Goal: Transaction & Acquisition: Purchase product/service

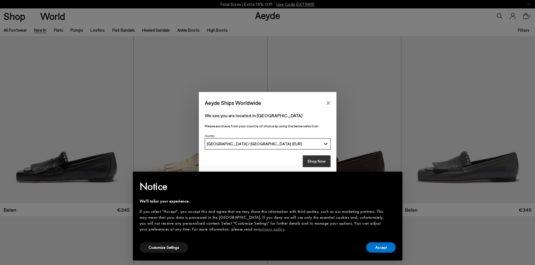
click at [316, 159] on button "Shop Now" at bounding box center [317, 162] width 28 height 12
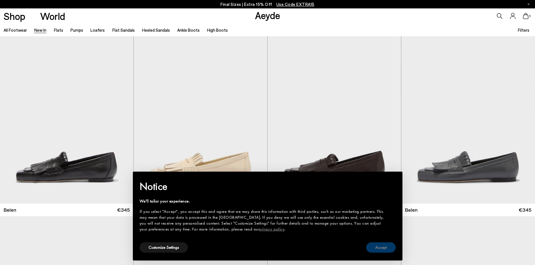
click at [384, 245] on button "Accept" at bounding box center [380, 248] width 29 height 10
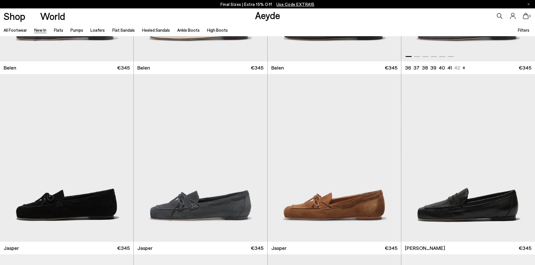
scroll to position [168, 0]
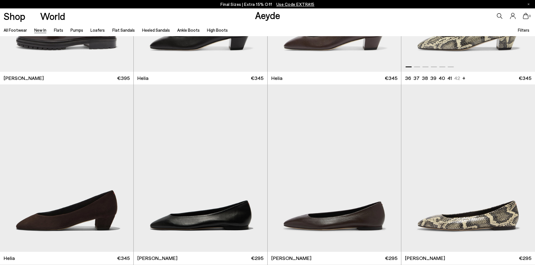
scroll to position [758, 0]
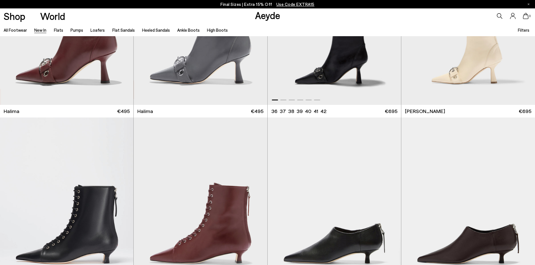
scroll to position [2526, 0]
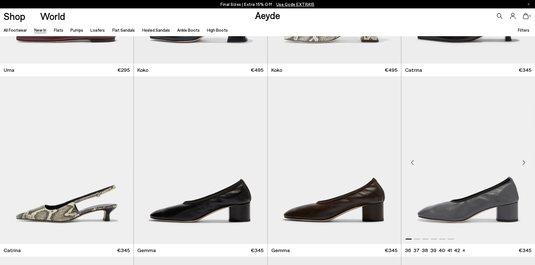
scroll to position [3621, 0]
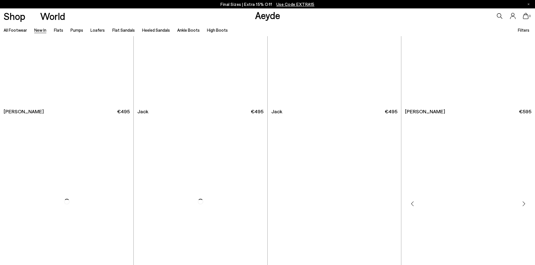
scroll to position [5418, 0]
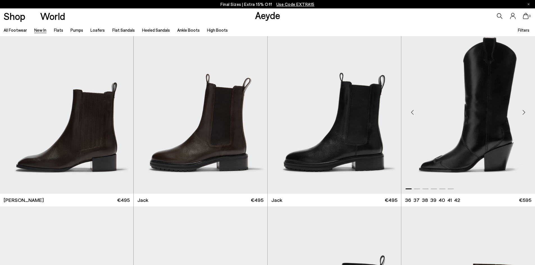
click at [481, 124] on img "1 / 6" at bounding box center [468, 110] width 134 height 168
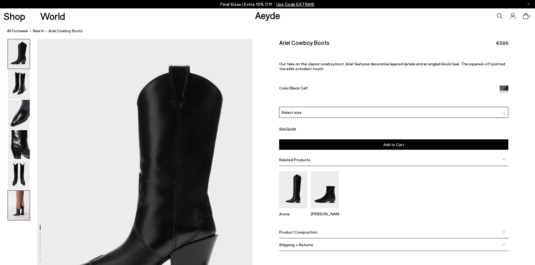
click at [22, 205] on img at bounding box center [19, 205] width 22 height 29
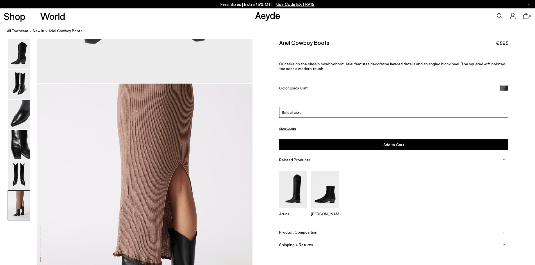
scroll to position [1478, 0]
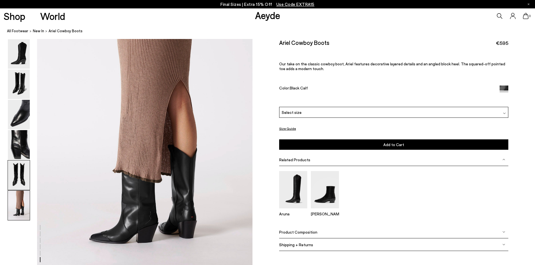
click at [23, 171] on img at bounding box center [19, 175] width 22 height 29
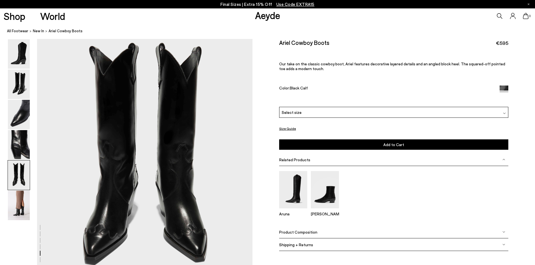
scroll to position [1152, 0]
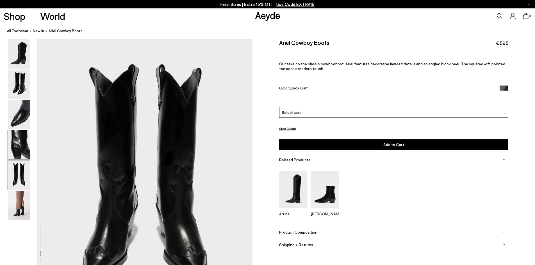
click at [22, 146] on img at bounding box center [19, 144] width 22 height 29
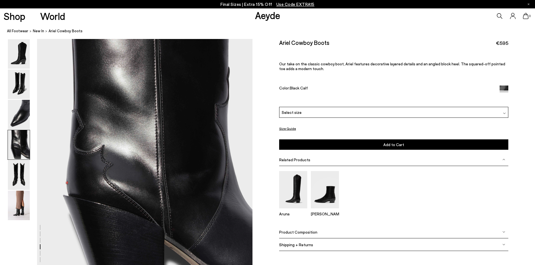
scroll to position [864, 0]
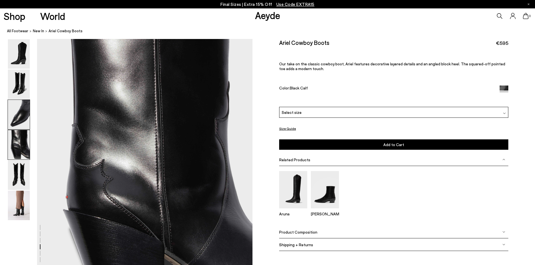
click at [19, 115] on img at bounding box center [19, 114] width 22 height 29
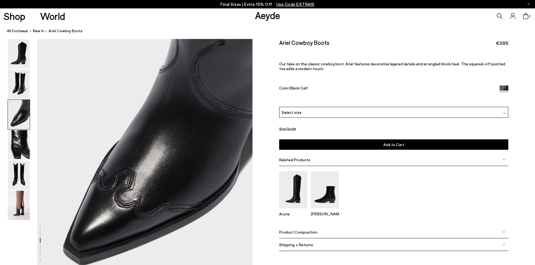
scroll to position [660, 0]
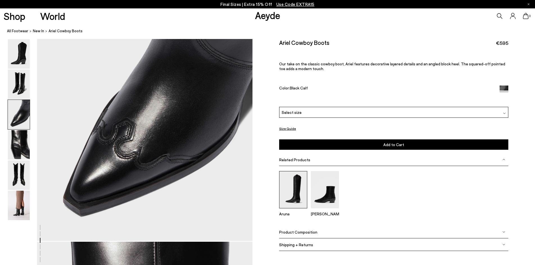
click at [295, 190] on img at bounding box center [293, 189] width 28 height 37
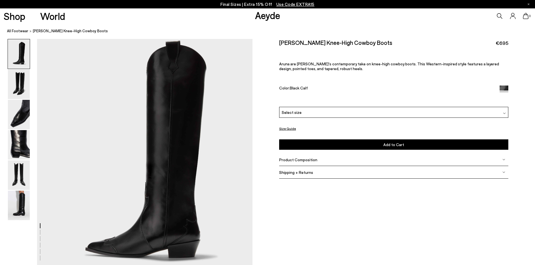
click at [300, 111] on div "Select size" at bounding box center [393, 112] width 229 height 11
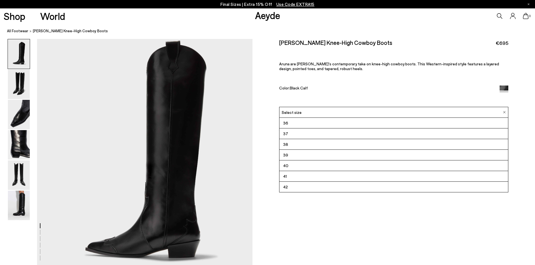
click at [299, 144] on li "38" at bounding box center [393, 144] width 229 height 11
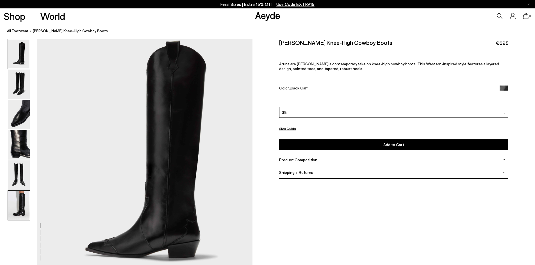
click at [22, 200] on img at bounding box center [19, 205] width 22 height 29
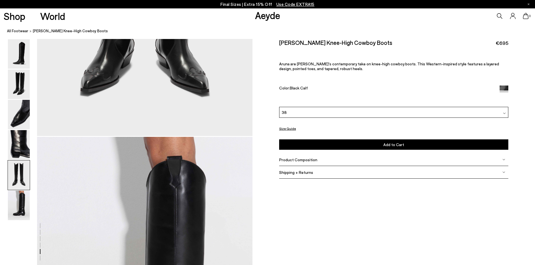
scroll to position [1277, 0]
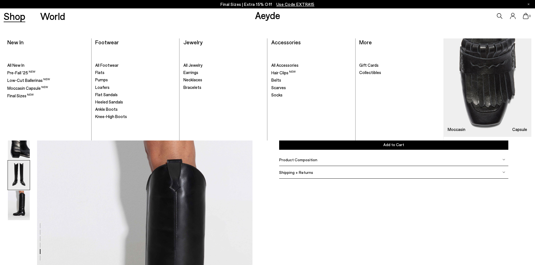
click at [17, 16] on link "Shop" at bounding box center [15, 16] width 22 height 10
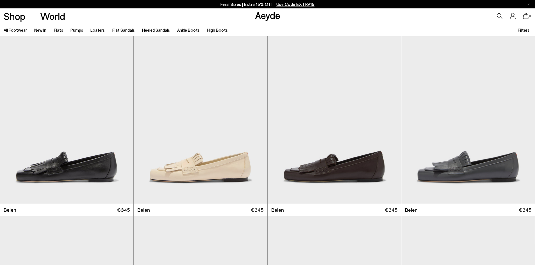
click at [214, 29] on link "High Boots" at bounding box center [217, 30] width 21 height 5
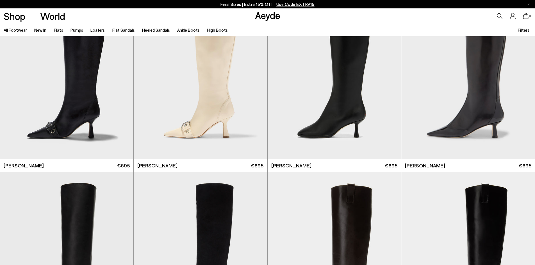
scroll to position [140, 0]
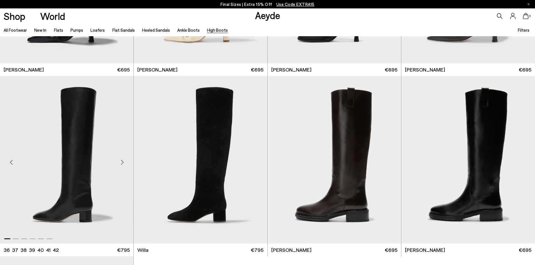
click at [81, 148] on img "1 / 6" at bounding box center [66, 160] width 133 height 168
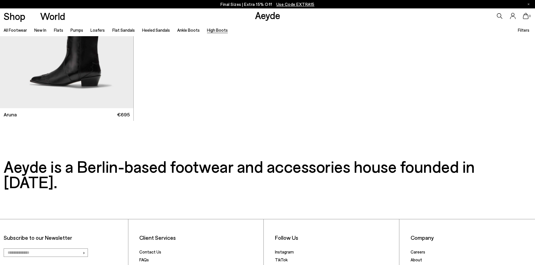
scroll to position [522, 0]
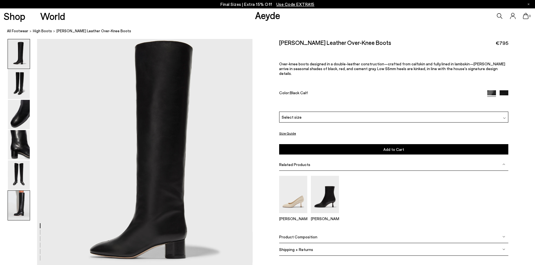
click at [16, 199] on img at bounding box center [19, 205] width 22 height 29
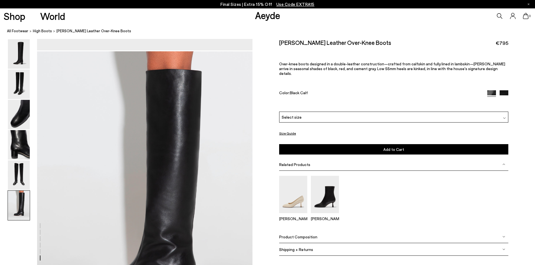
scroll to position [1445, 0]
